Goal: Communication & Community: Answer question/provide support

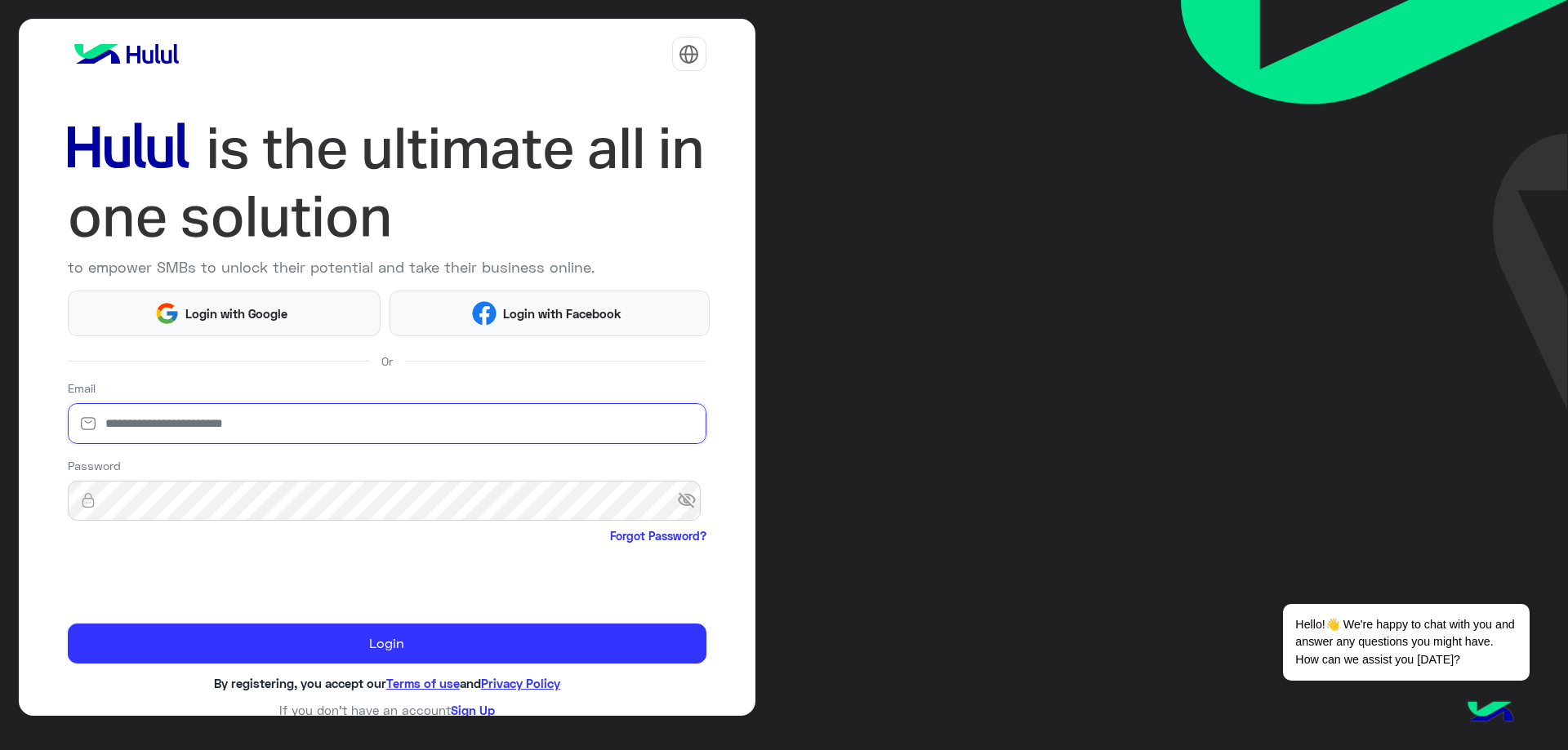
click at [175, 429] on input "email" at bounding box center [387, 424] width 639 height 41
type input "**********"
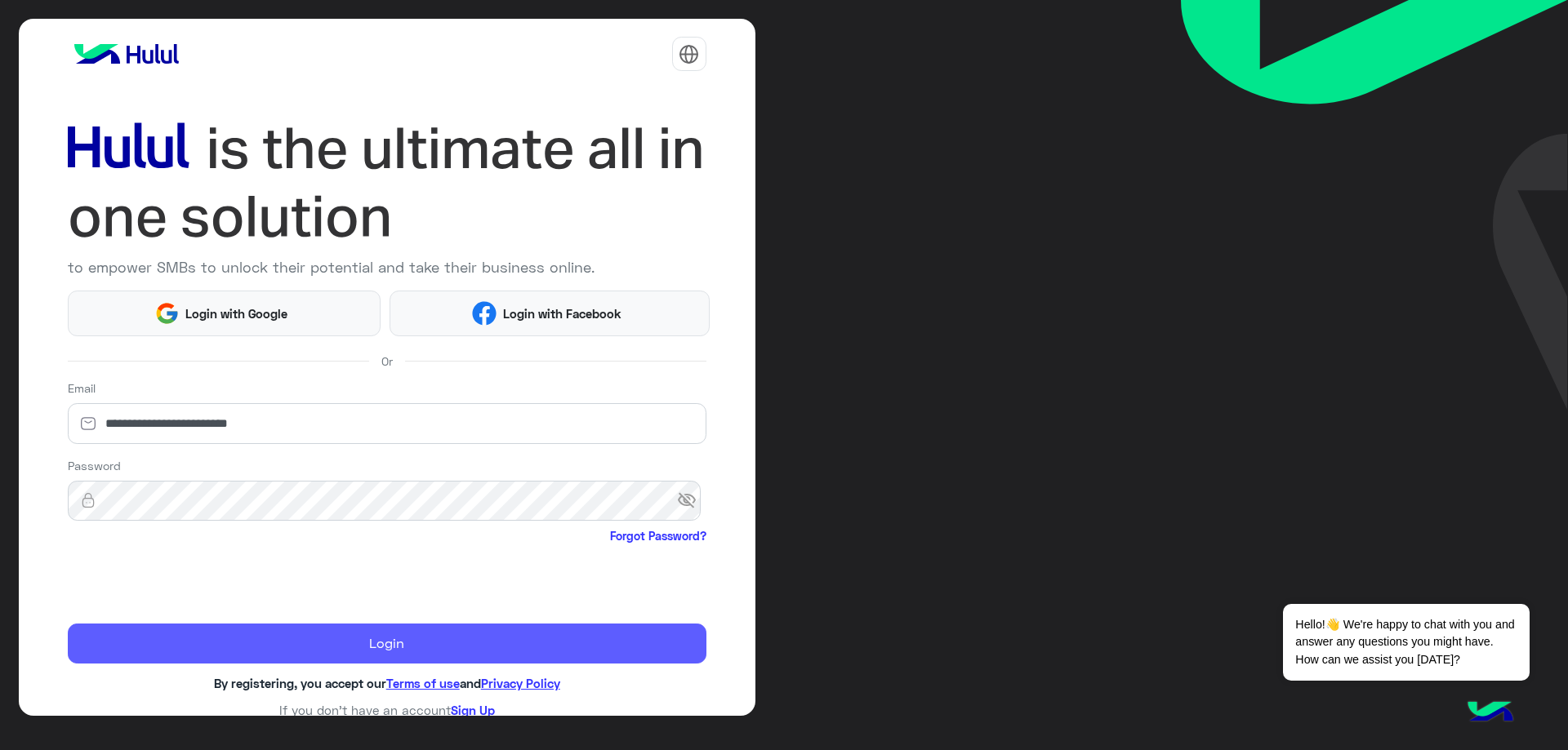
drag, startPoint x: 389, startPoint y: 641, endPoint x: 286, endPoint y: 258, distance: 396.6
click at [390, 641] on button "Login" at bounding box center [387, 644] width 639 height 41
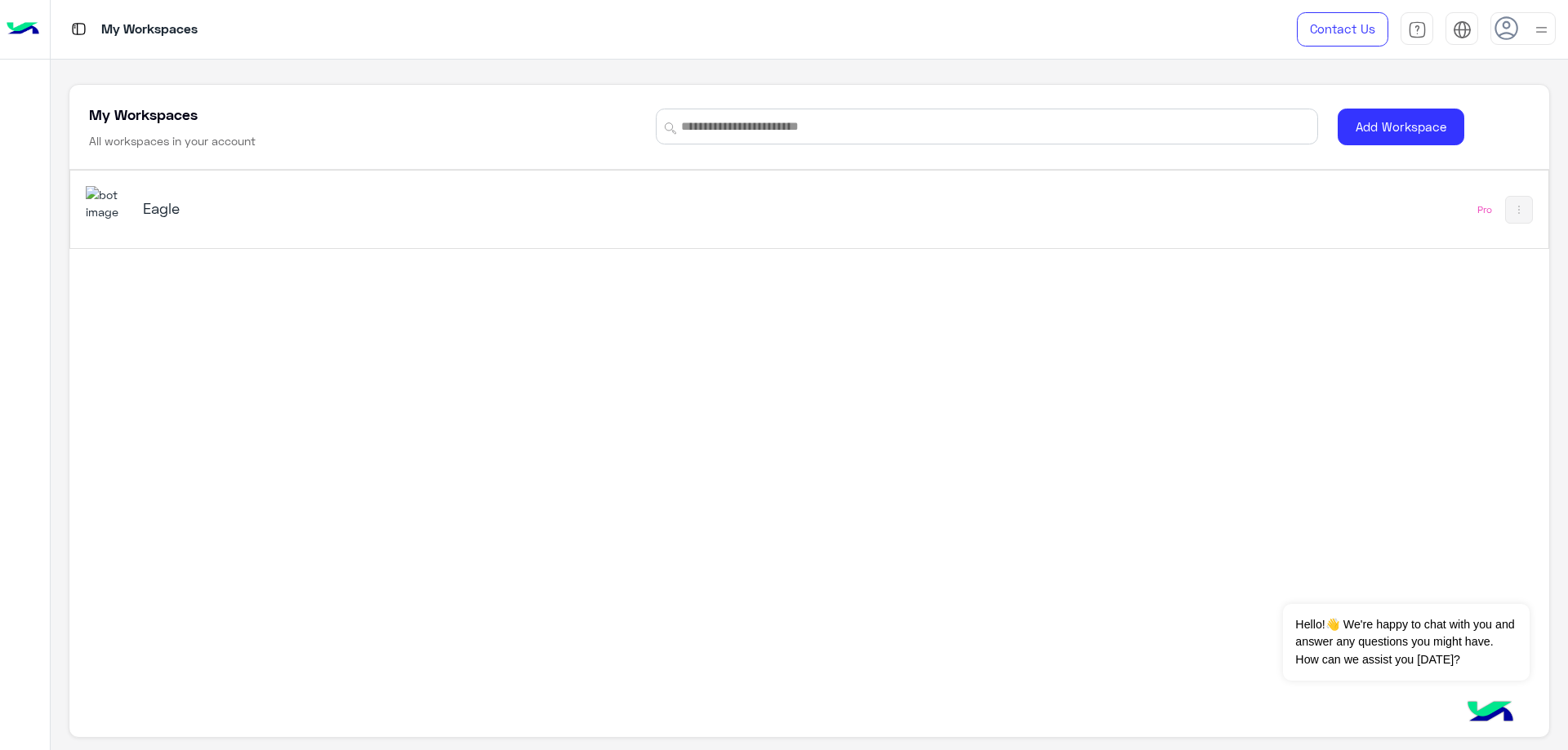
click at [226, 226] on div "Eagle" at bounding box center [519, 210] width 868 height 47
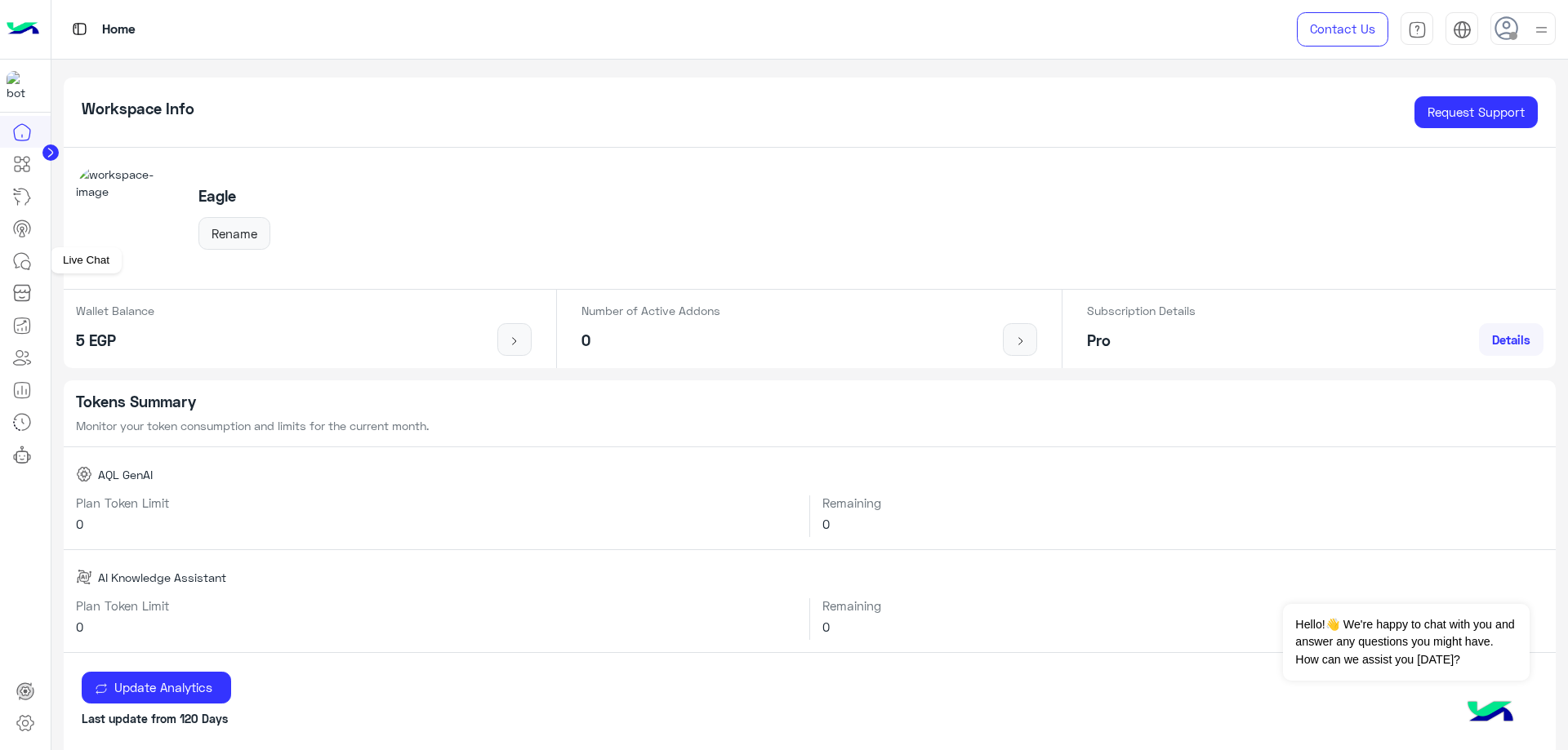
click at [30, 269] on icon at bounding box center [25, 265] width 9 height 9
click at [1512, 37] on div "Home Contact Us Help Center عربي English Workspace Info Request Support Eagle R…" at bounding box center [809, 375] width 1517 height 750
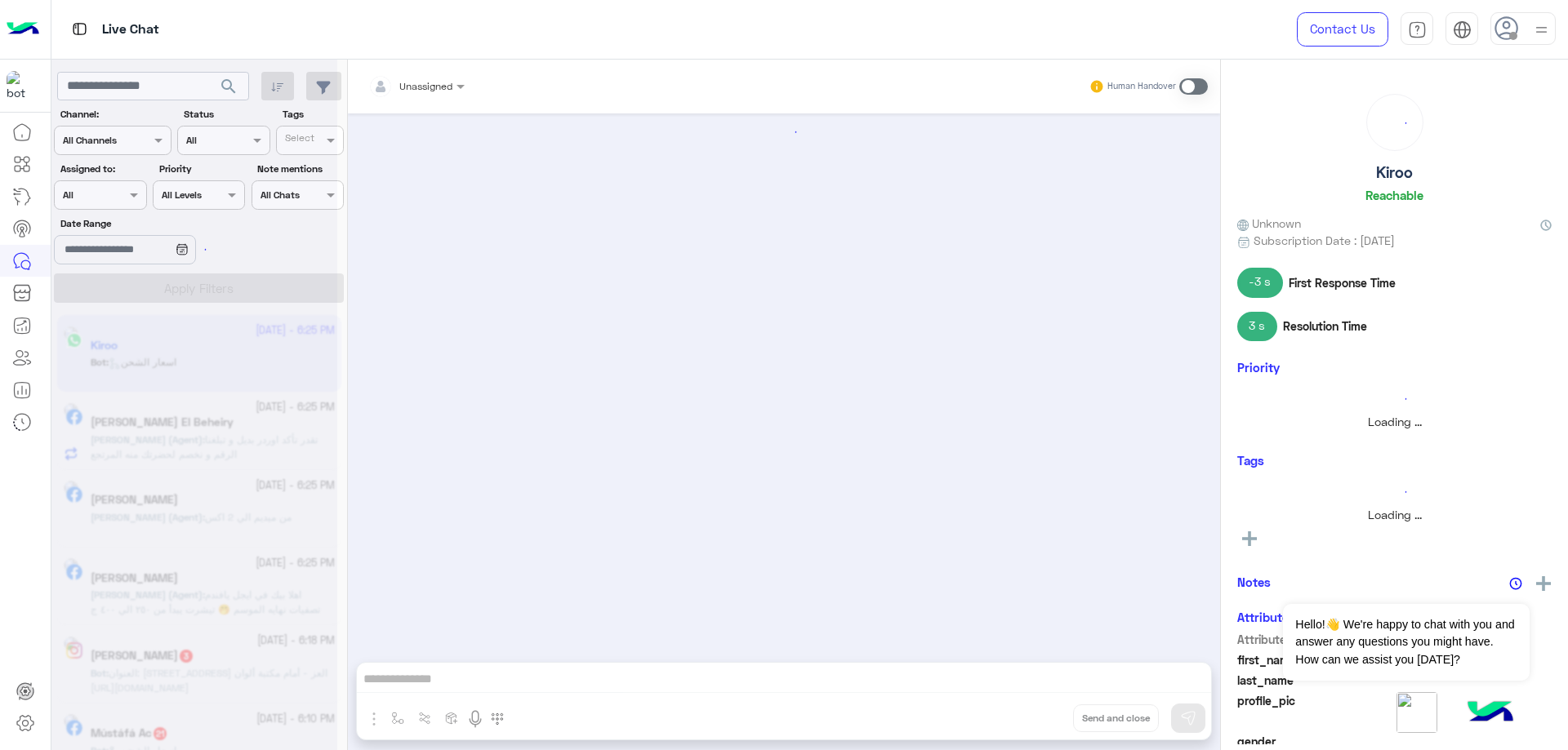
click at [1513, 35] on span at bounding box center [1512, 36] width 8 height 8
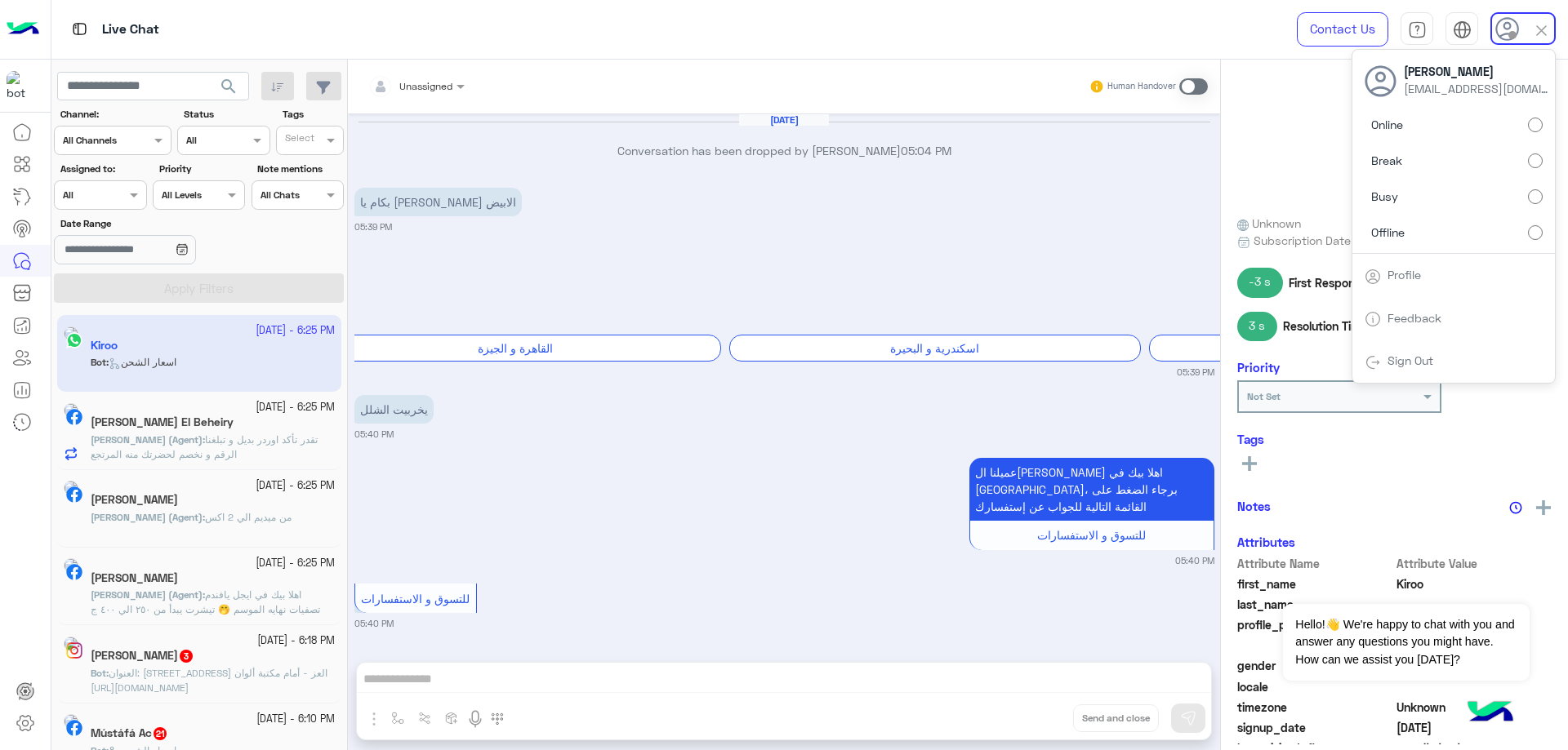
scroll to position [1323, 0]
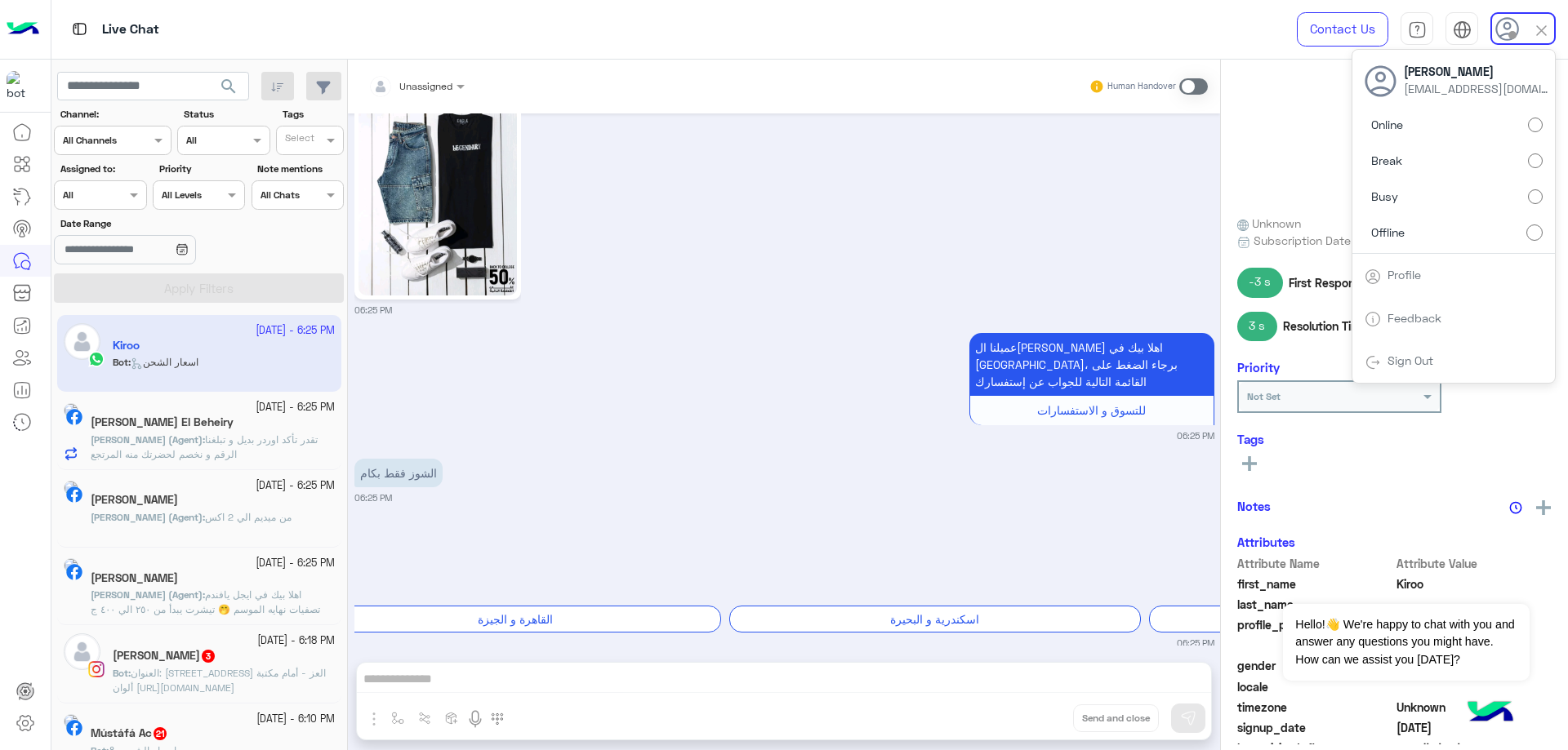
click at [1518, 128] on label "Online" at bounding box center [1453, 125] width 178 height 30
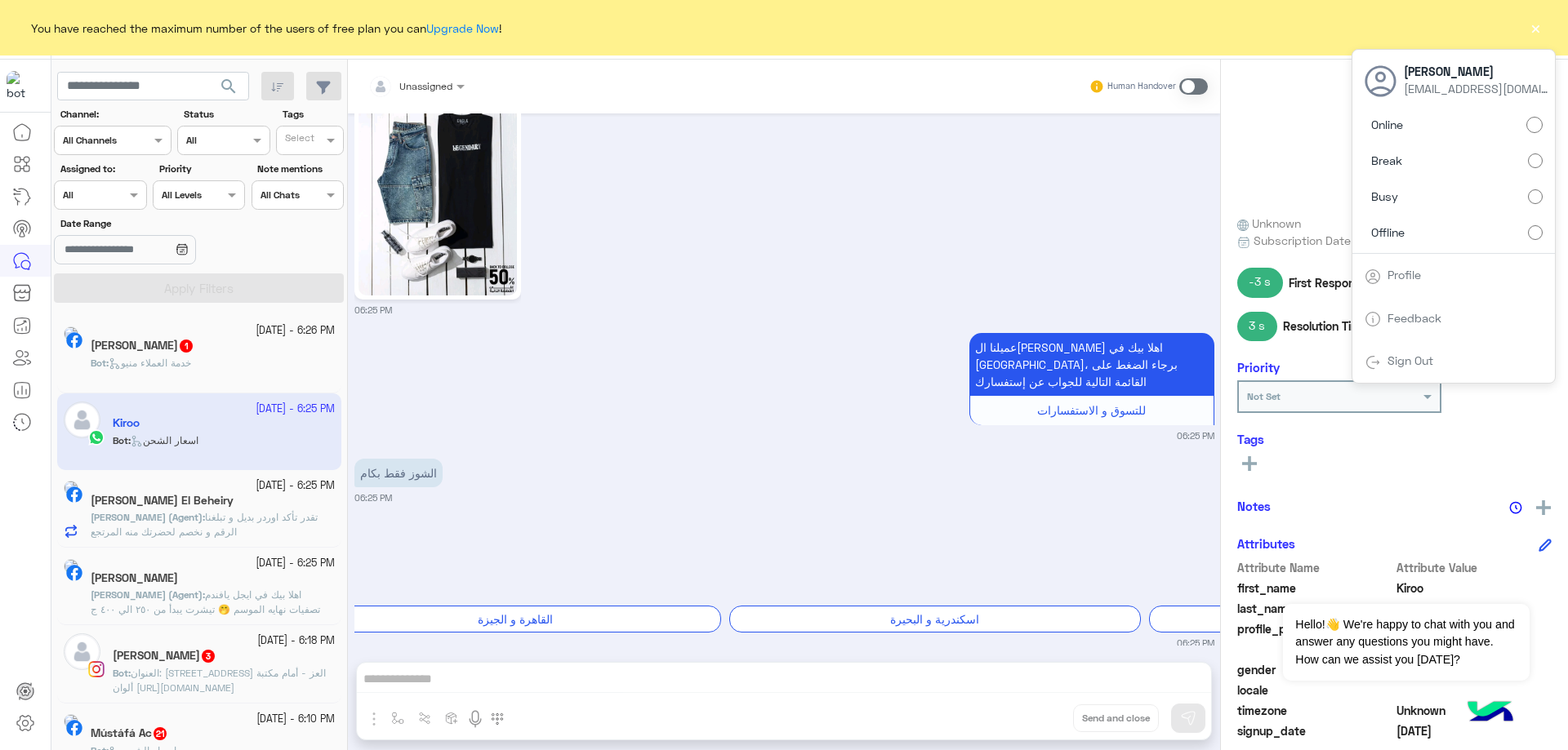
click at [124, 200] on div "Assigned on All" at bounding box center [90, 195] width 70 height 15
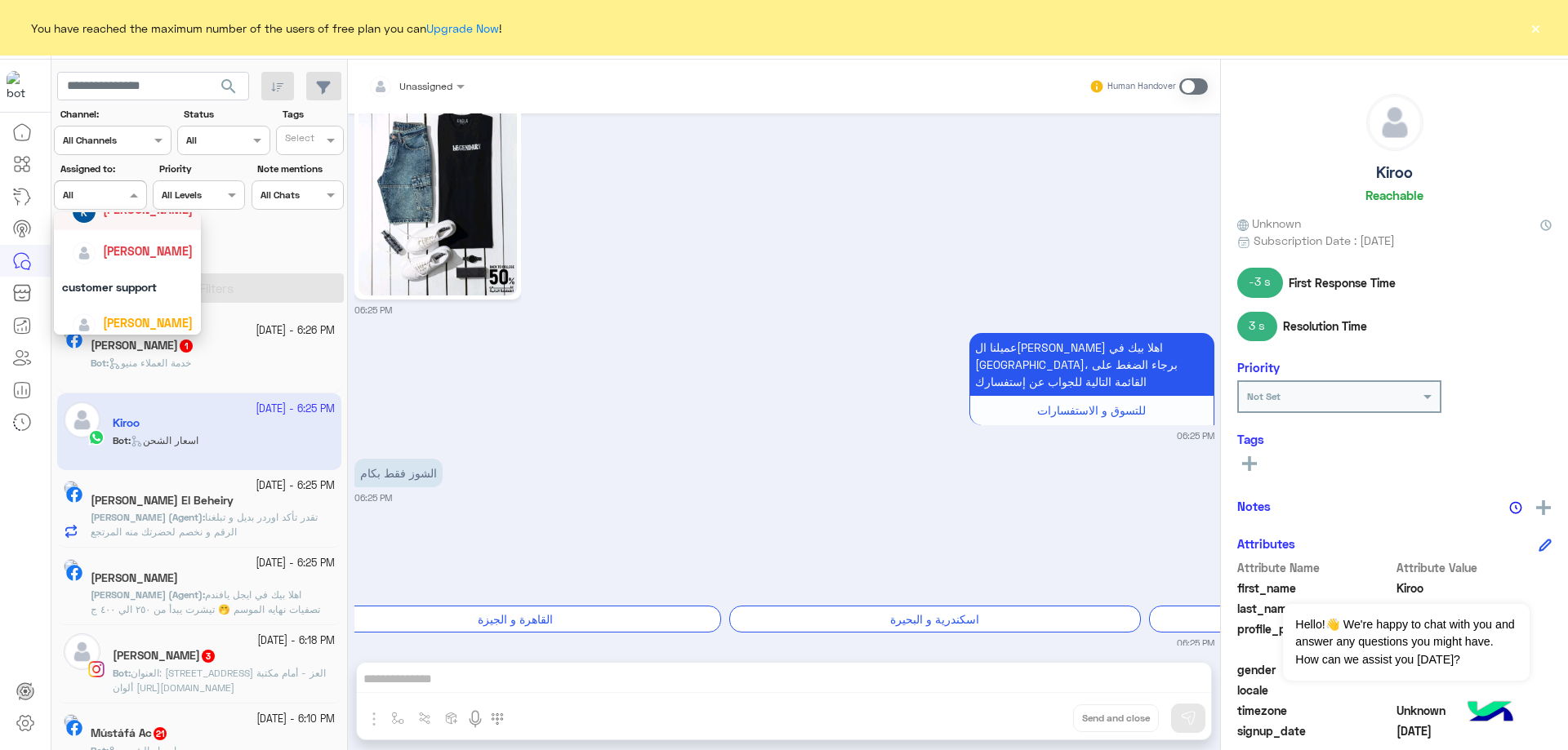
scroll to position [164, 0]
click at [137, 291] on span "[PERSON_NAME]" at bounding box center [147, 285] width 90 height 14
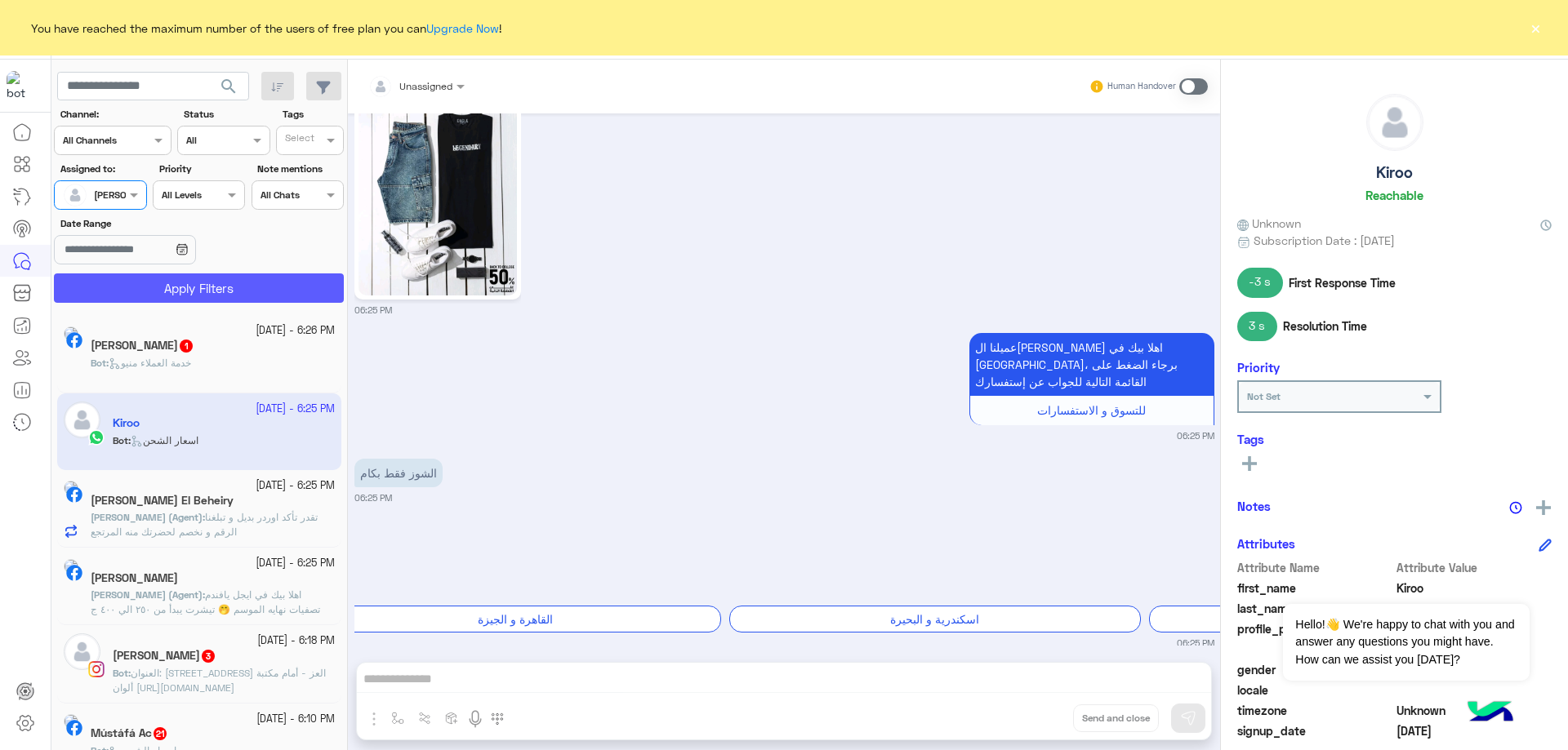
click at [177, 285] on button "Apply Filters" at bounding box center [198, 288] width 290 height 30
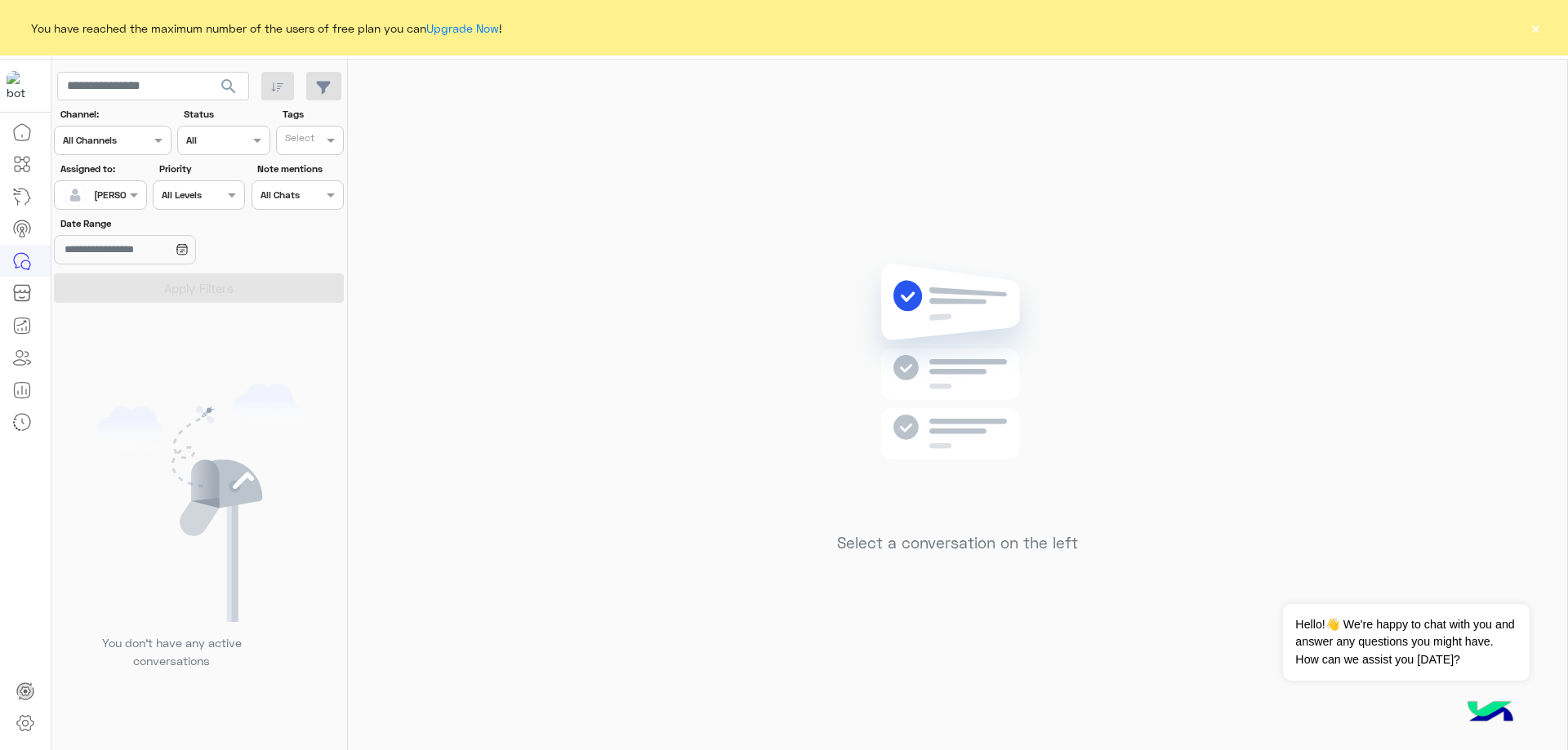
click at [1541, 37] on div "You have reached the maximum number of the users of free plan you can Upgrade N…" at bounding box center [784, 28] width 1568 height 56
click at [1531, 32] on button "×" at bounding box center [1535, 28] width 17 height 17
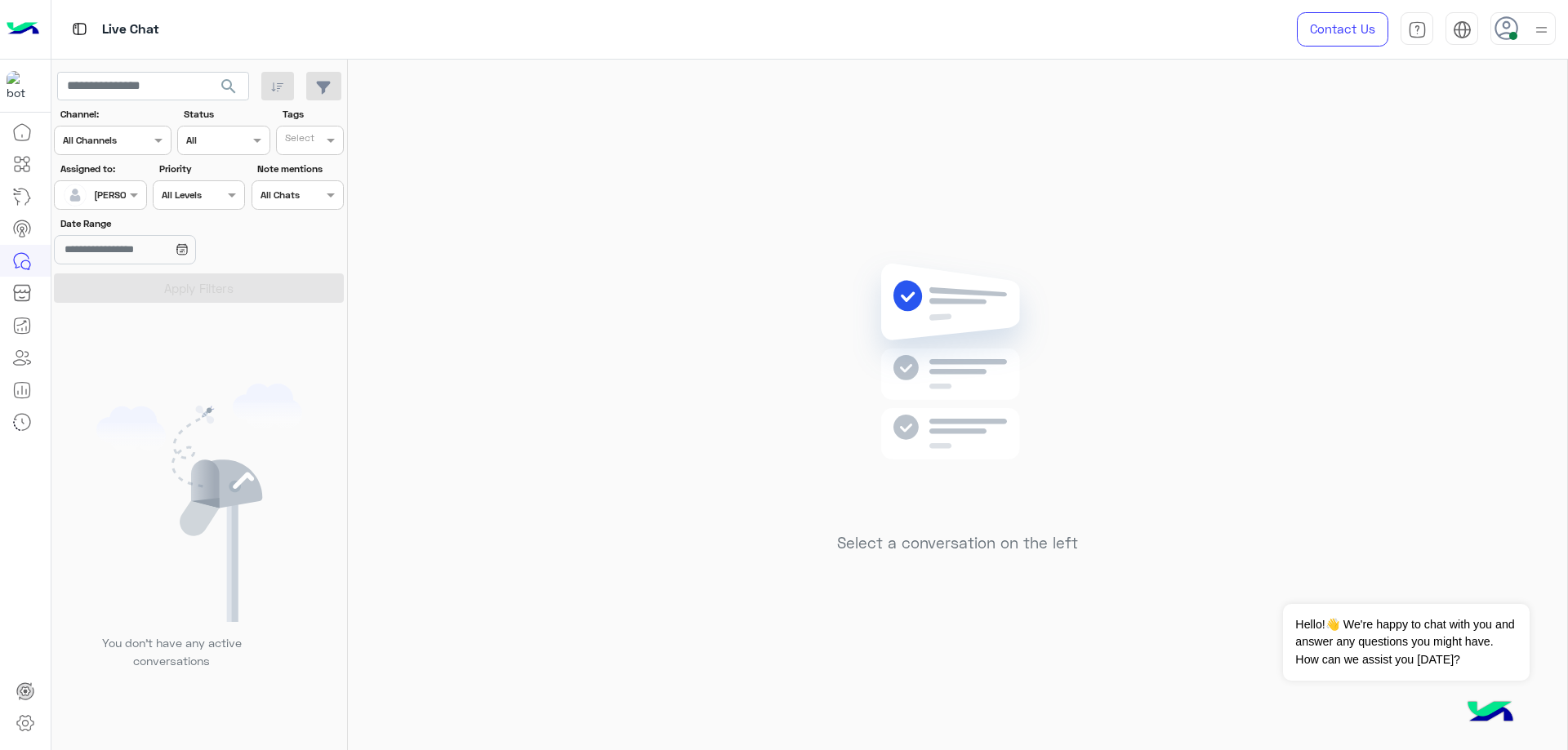
click at [112, 191] on div at bounding box center [100, 193] width 90 height 16
click at [137, 298] on div "[PERSON_NAME]" at bounding box center [127, 314] width 147 height 42
click at [194, 285] on button "Apply Filters" at bounding box center [198, 288] width 290 height 30
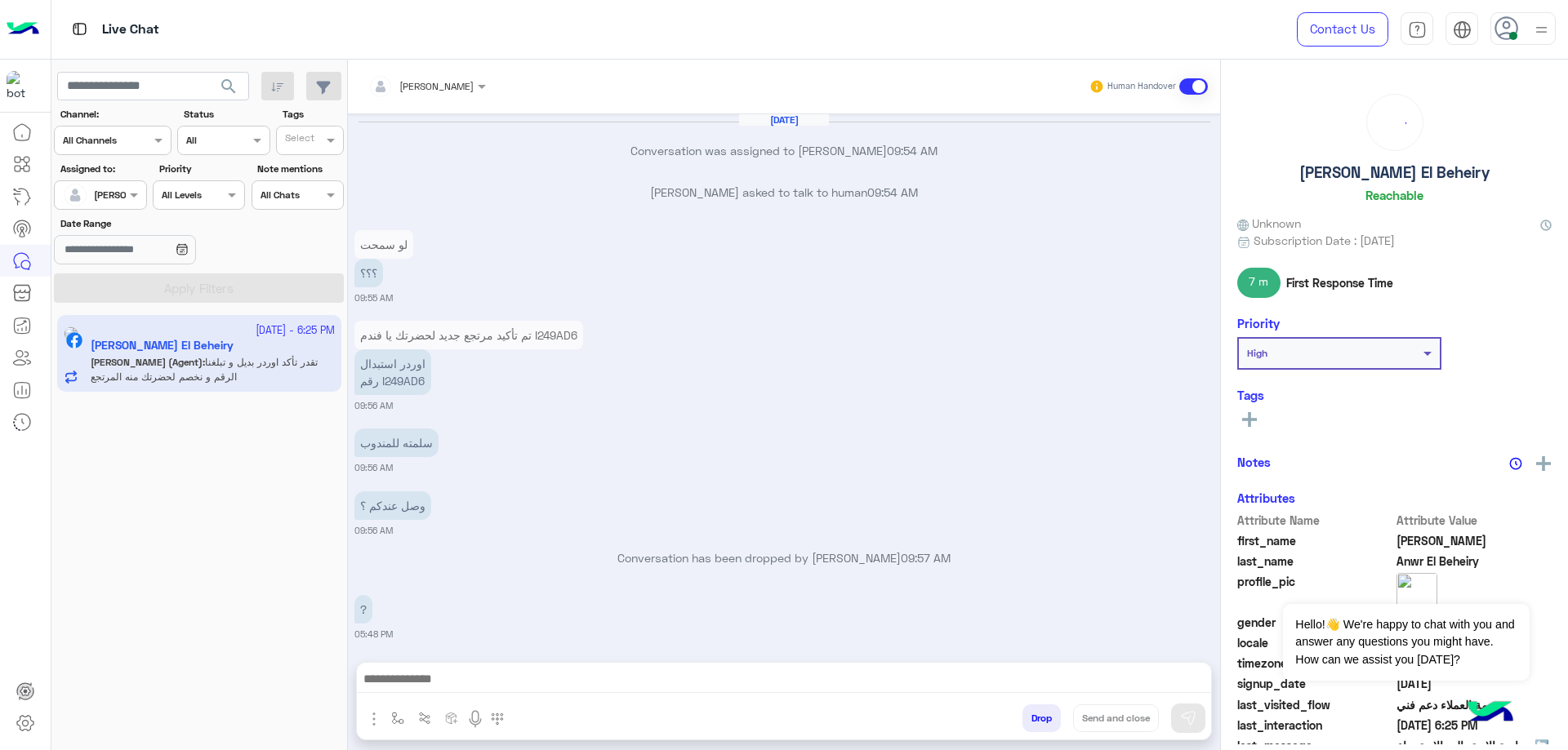
scroll to position [1331, 0]
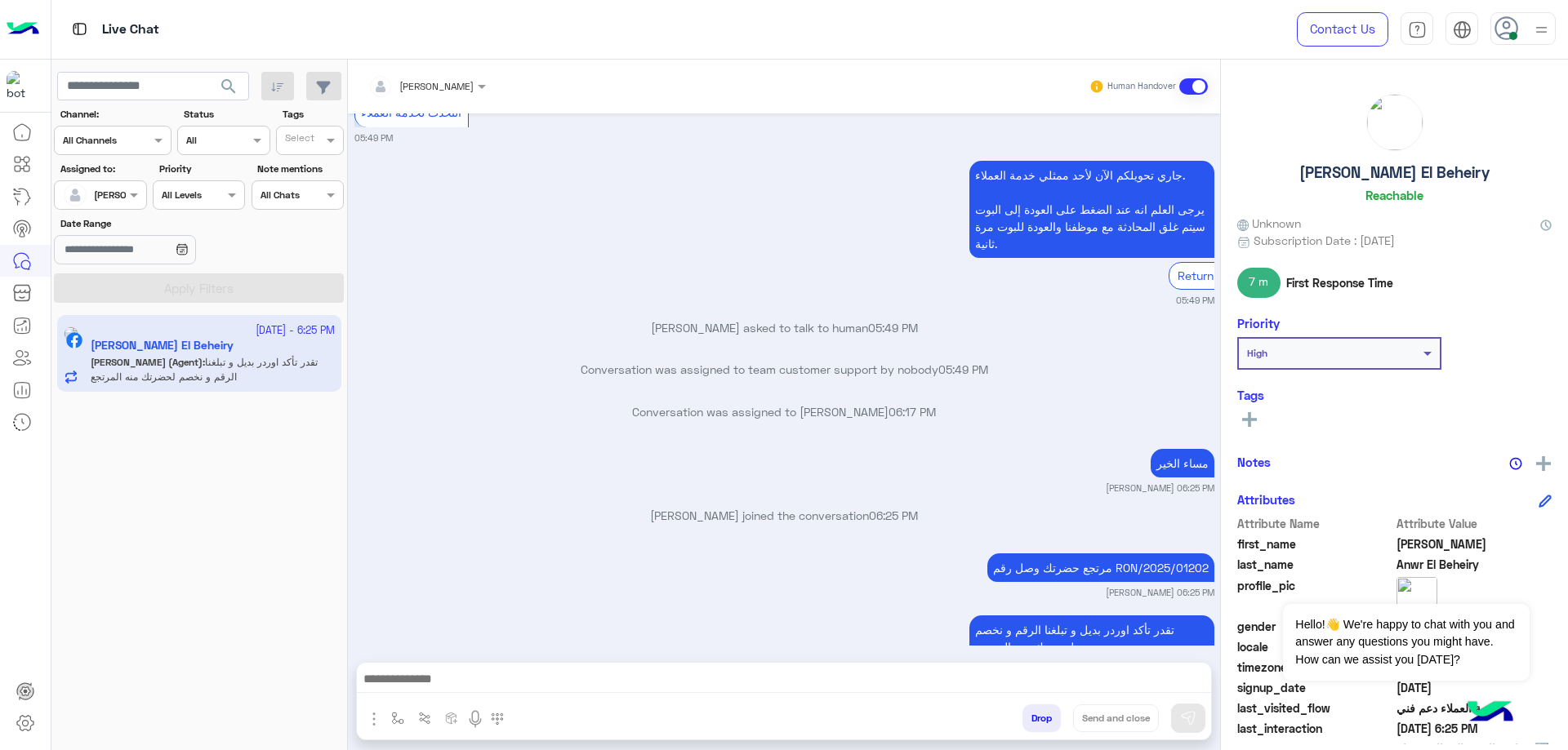
click at [112, 200] on span "[PERSON_NAME]" at bounding box center [131, 195] width 75 height 12
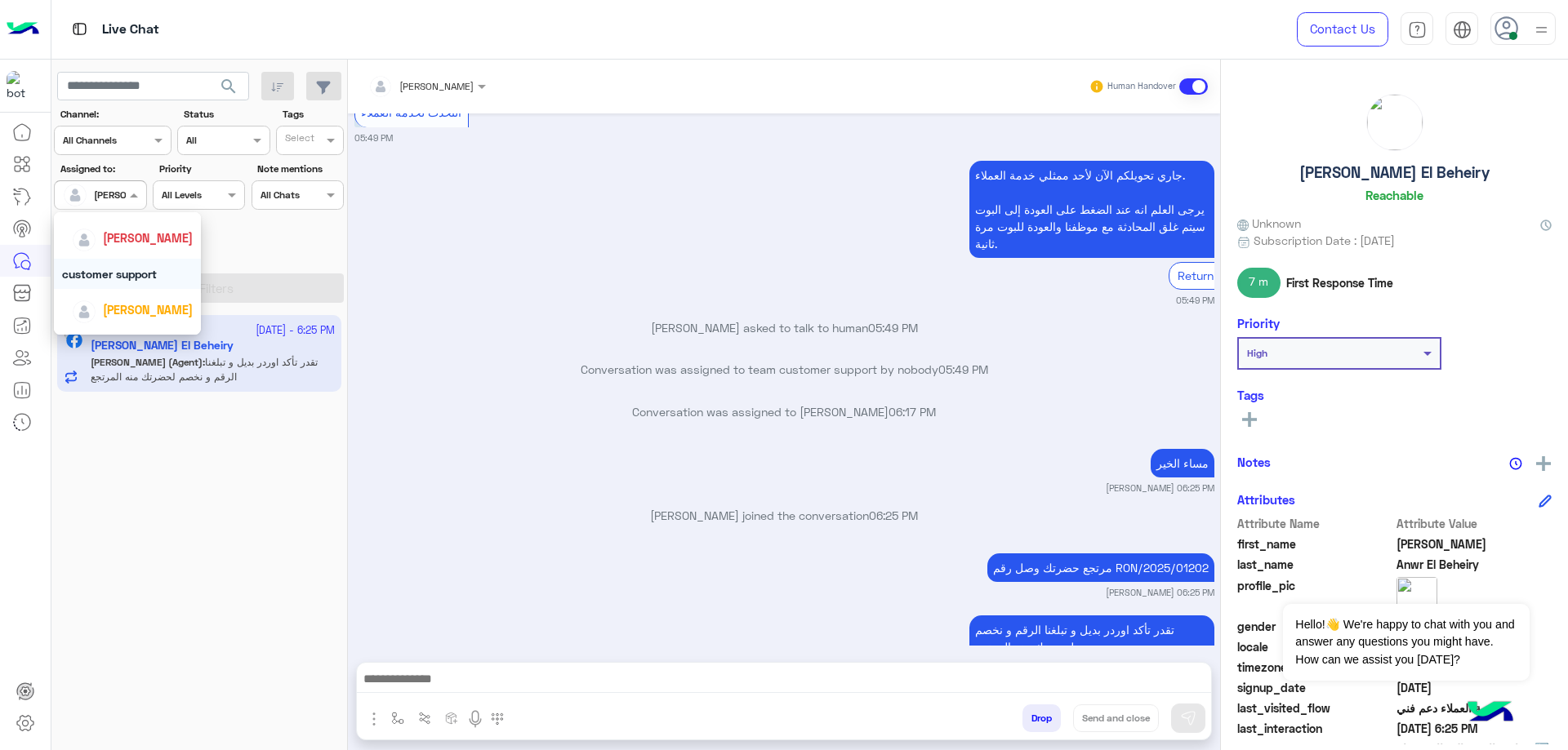
scroll to position [164, 0]
click at [140, 291] on span "[PERSON_NAME]" at bounding box center [147, 285] width 90 height 14
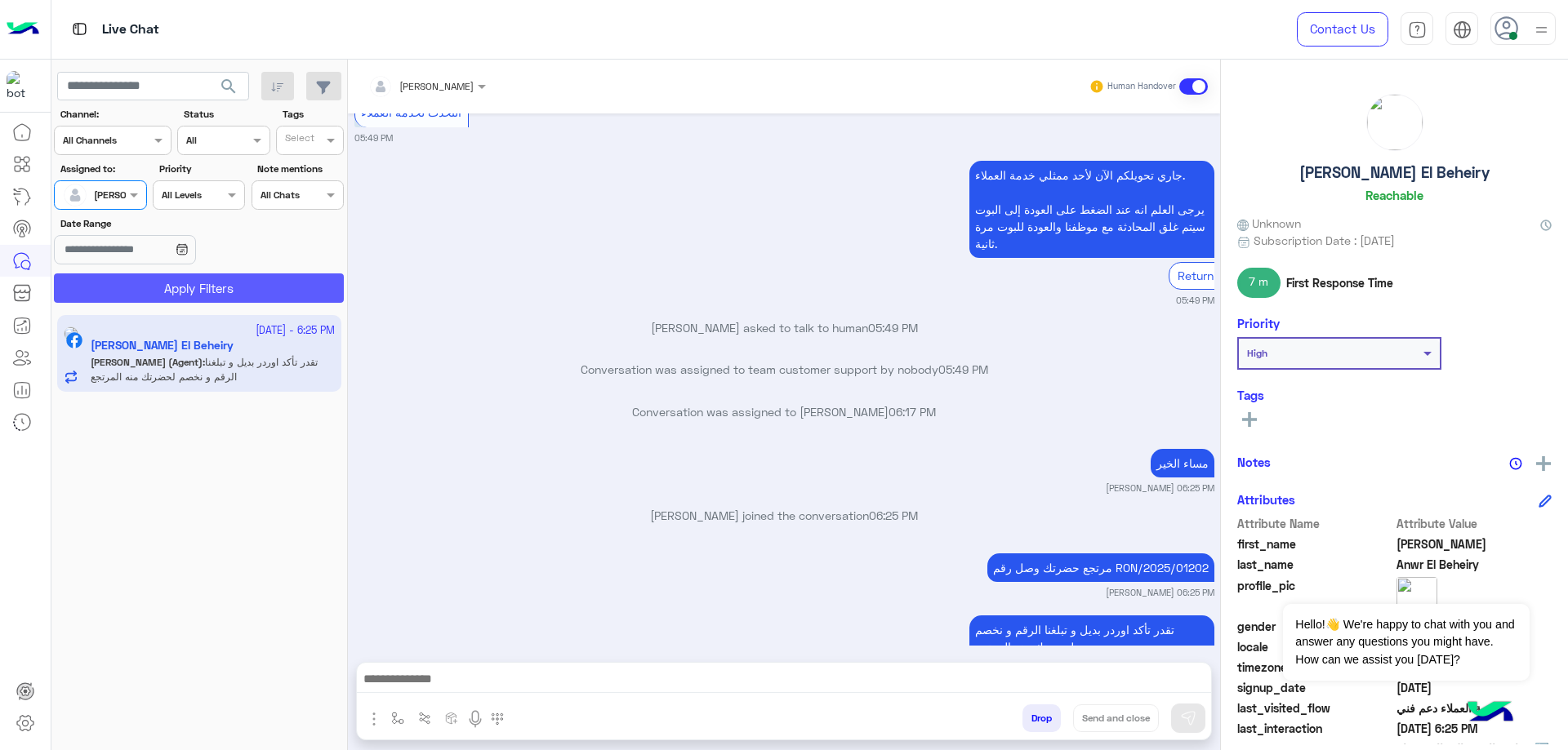
click at [166, 292] on button "Apply Filters" at bounding box center [198, 288] width 290 height 30
